Goal: Task Accomplishment & Management: Manage account settings

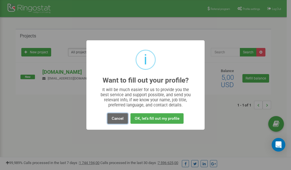
click at [116, 119] on button "Cancel" at bounding box center [117, 118] width 20 height 11
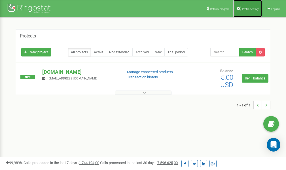
click at [252, 9] on span "Profile settings" at bounding box center [250, 8] width 17 height 3
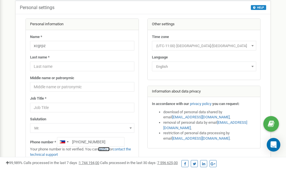
click at [107, 148] on link "verify it" at bounding box center [104, 149] width 12 height 4
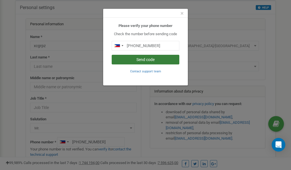
click at [141, 59] on button "Send code" at bounding box center [146, 60] width 68 height 10
